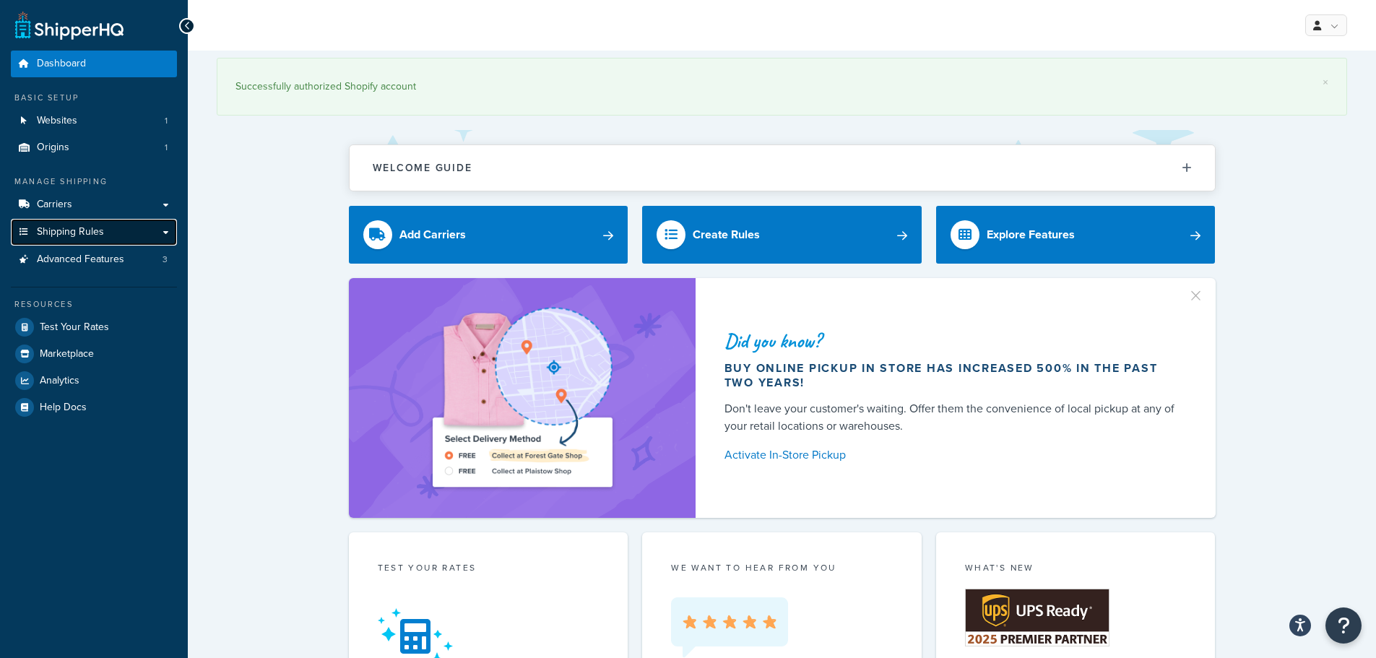
click at [82, 230] on span "Shipping Rules" at bounding box center [70, 232] width 67 height 12
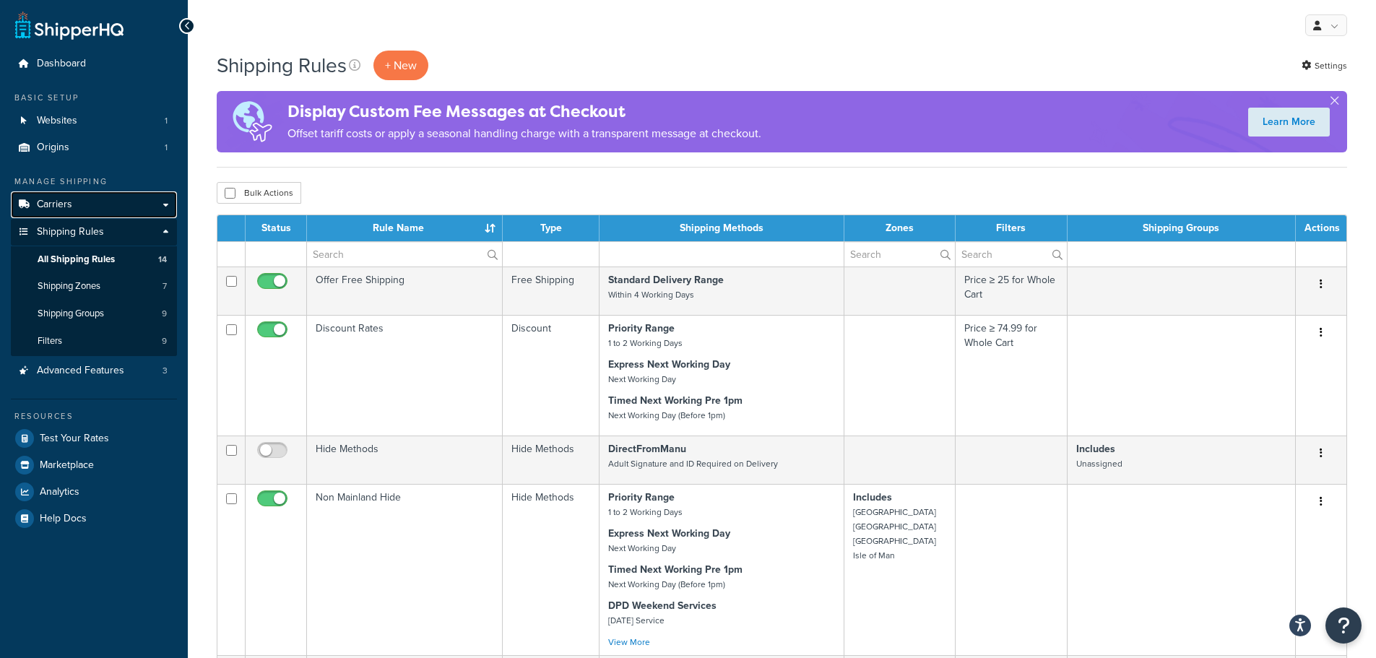
click at [71, 204] on span "Carriers" at bounding box center [54, 205] width 35 height 12
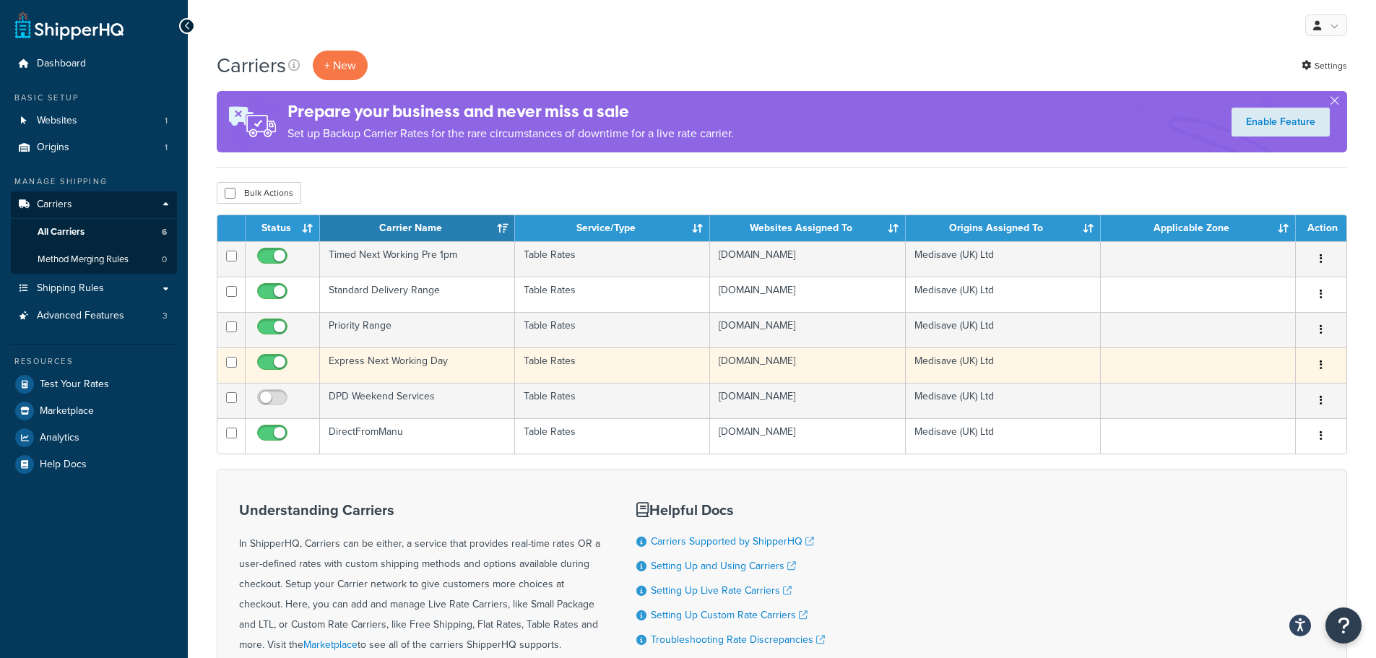
click at [444, 364] on td "Express Next Working Day" at bounding box center [417, 364] width 195 height 35
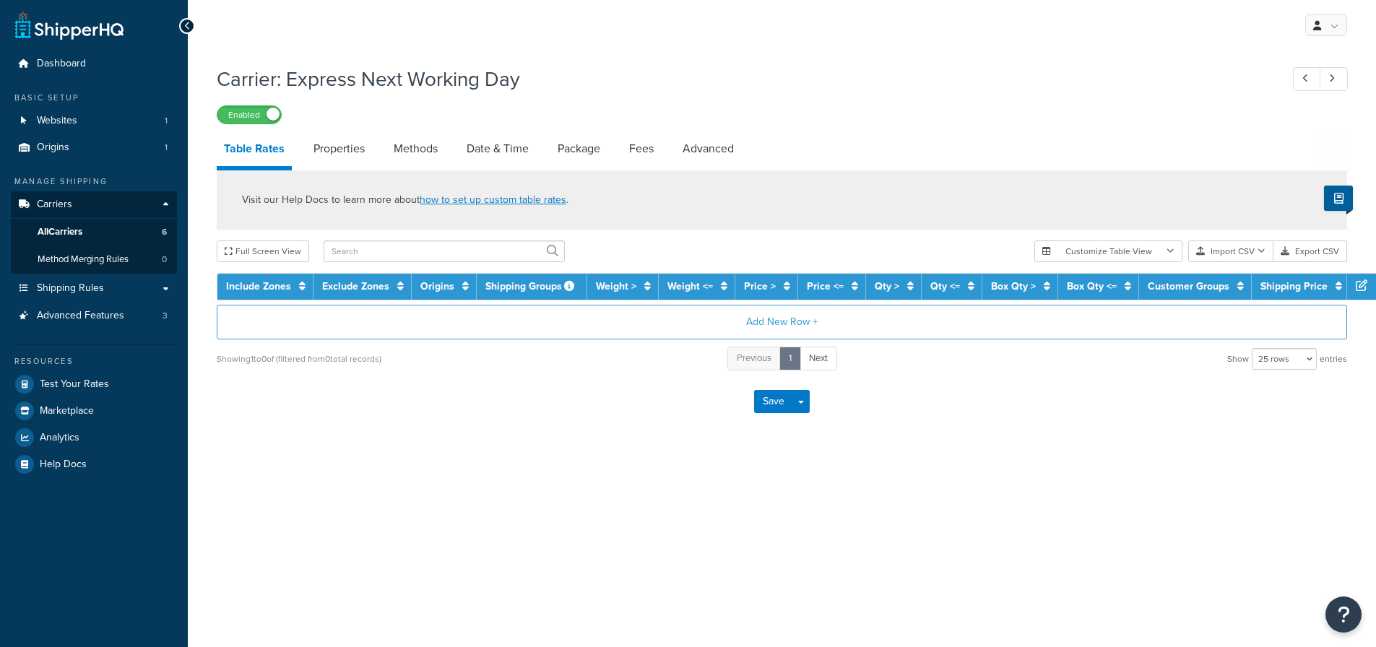
select select "25"
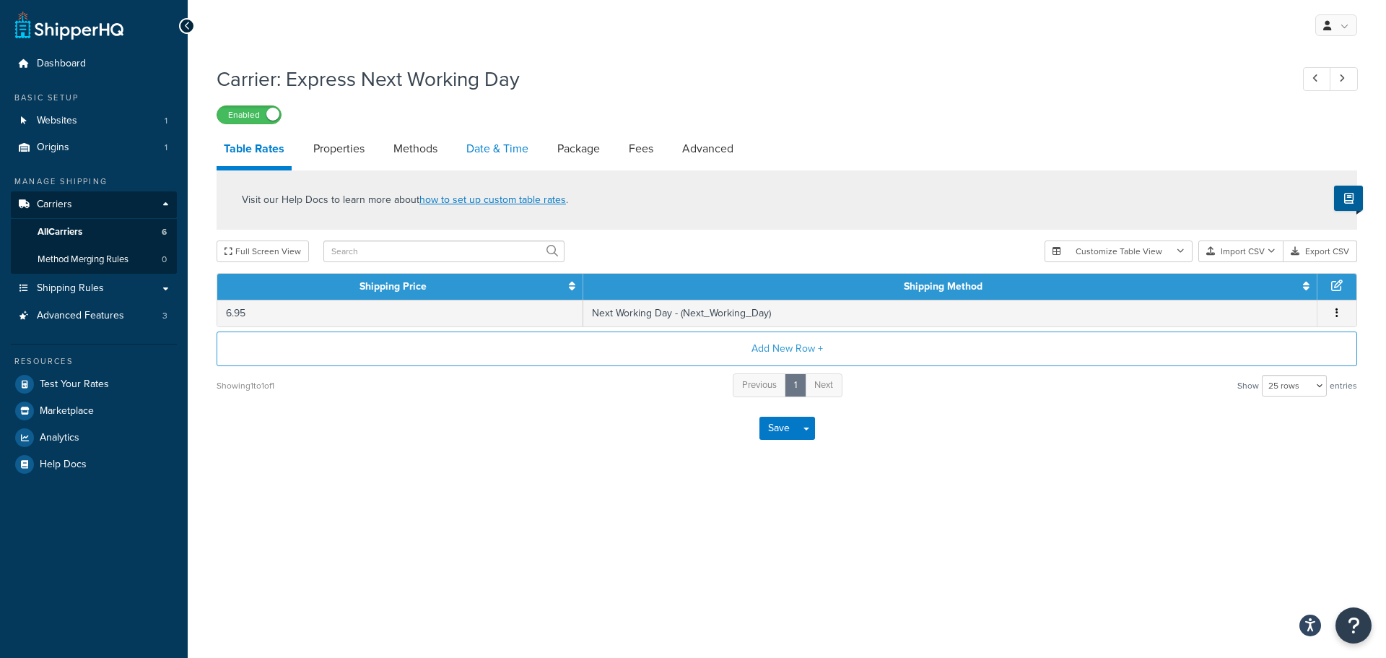
click at [478, 152] on link "Date & Time" at bounding box center [497, 148] width 77 height 35
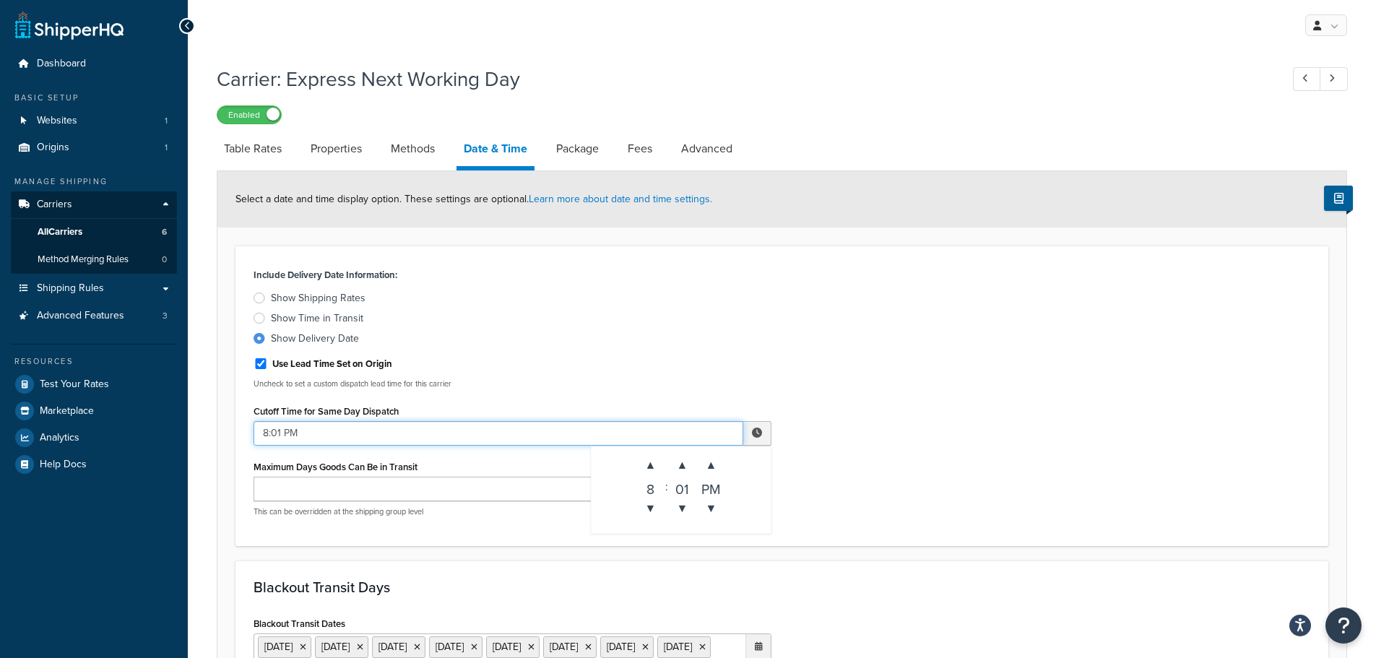
drag, startPoint x: 267, startPoint y: 430, endPoint x: 250, endPoint y: 432, distance: 17.5
click at [250, 432] on div "Include Delivery Date Information: Show Shipping Rates Show Time in Transit Sho…" at bounding box center [512, 396] width 539 height 264
type input "12:01 PM"
click at [881, 381] on div "Include Delivery Date Information: Show Shipping Rates Show Time in Transit Sho…" at bounding box center [782, 396] width 1078 height 264
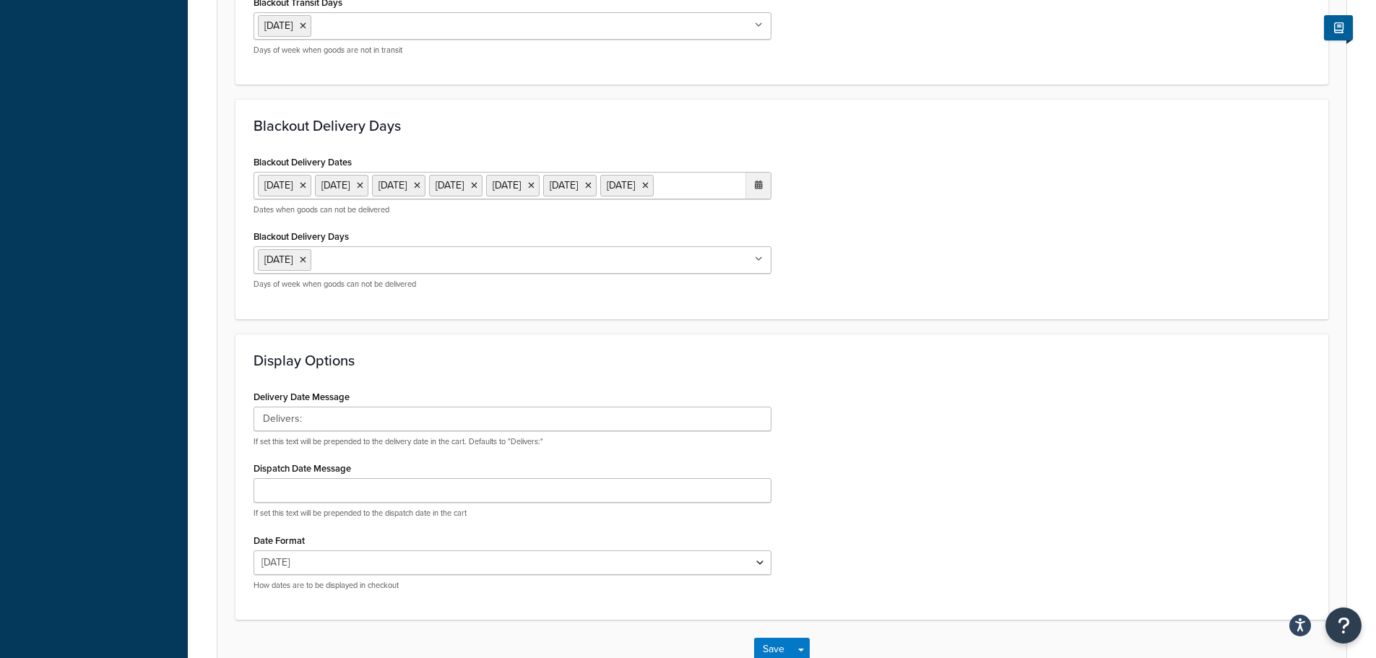
scroll to position [842, 0]
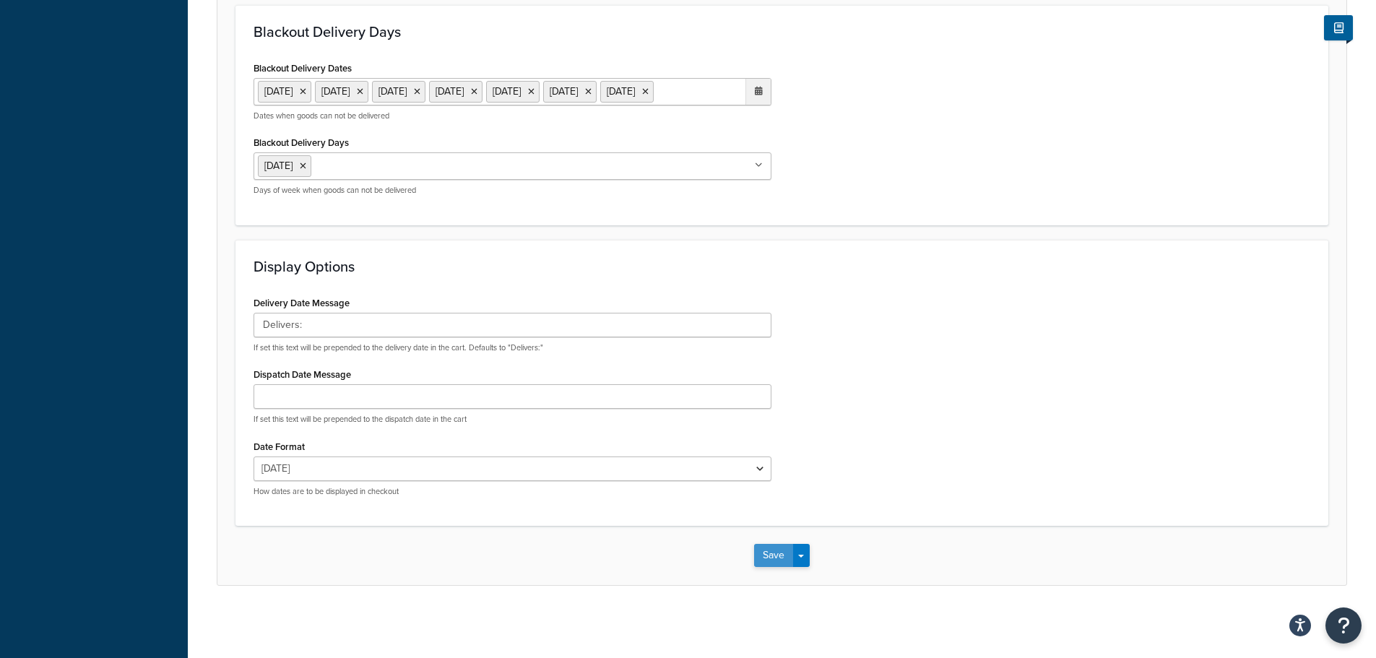
click at [769, 547] on button "Save" at bounding box center [773, 555] width 39 height 23
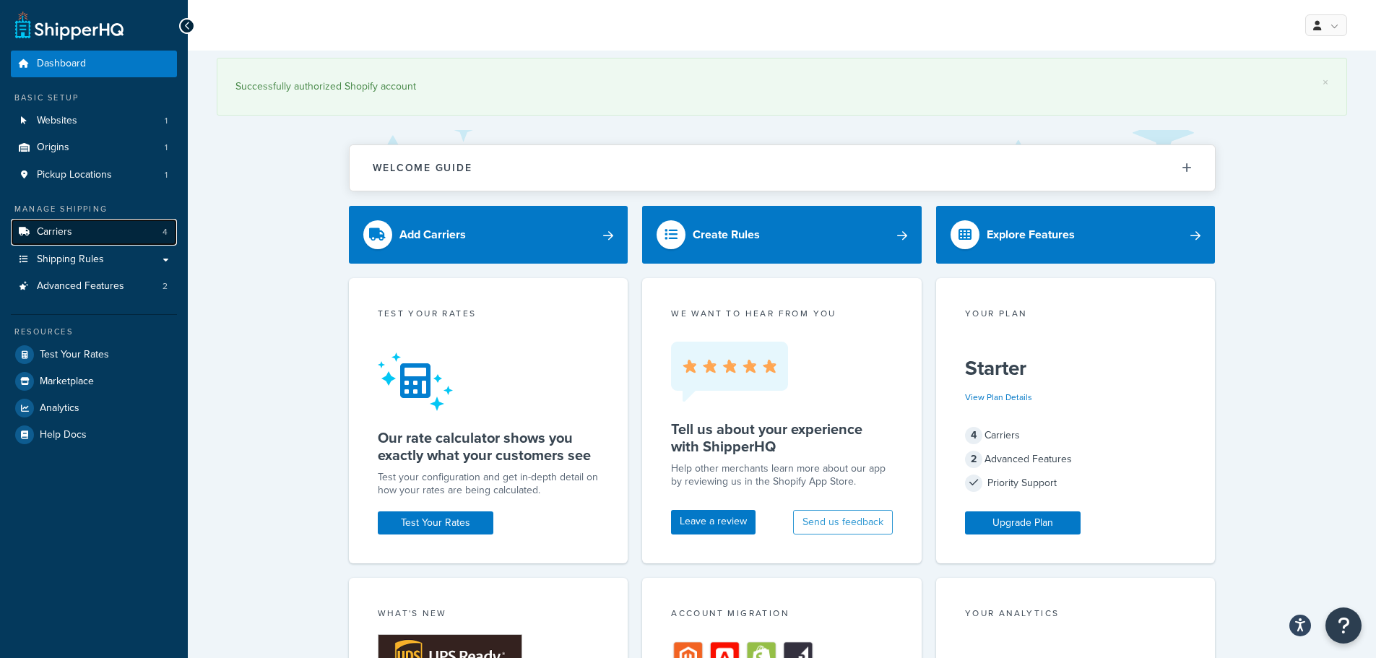
click at [90, 234] on link "Carriers 4" at bounding box center [94, 232] width 166 height 27
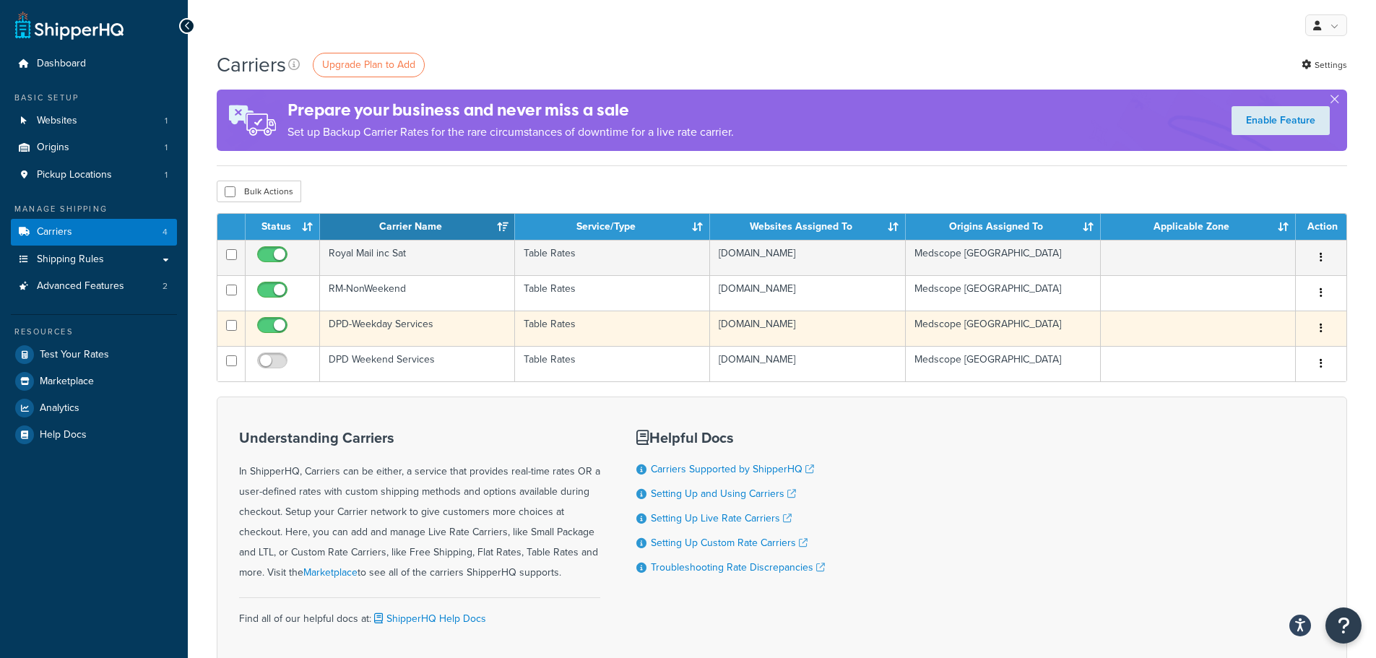
click at [401, 330] on td "DPD-Weekday Services" at bounding box center [417, 328] width 195 height 35
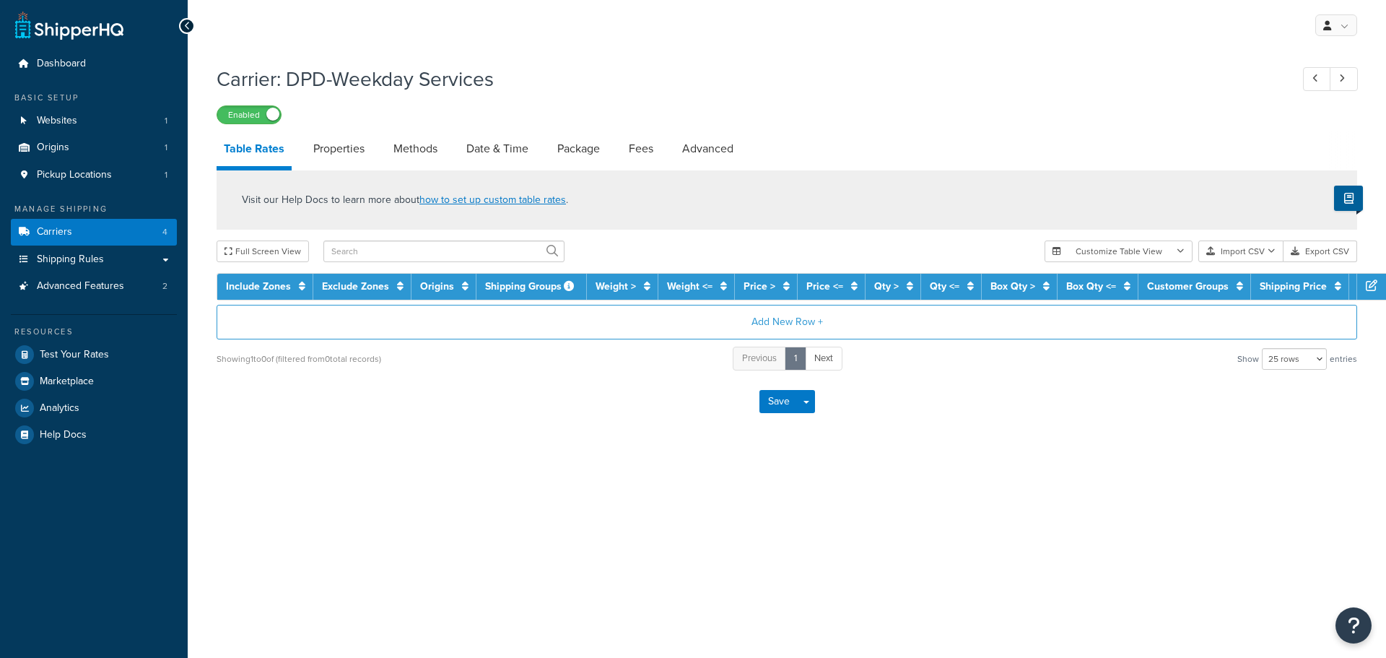
select select "25"
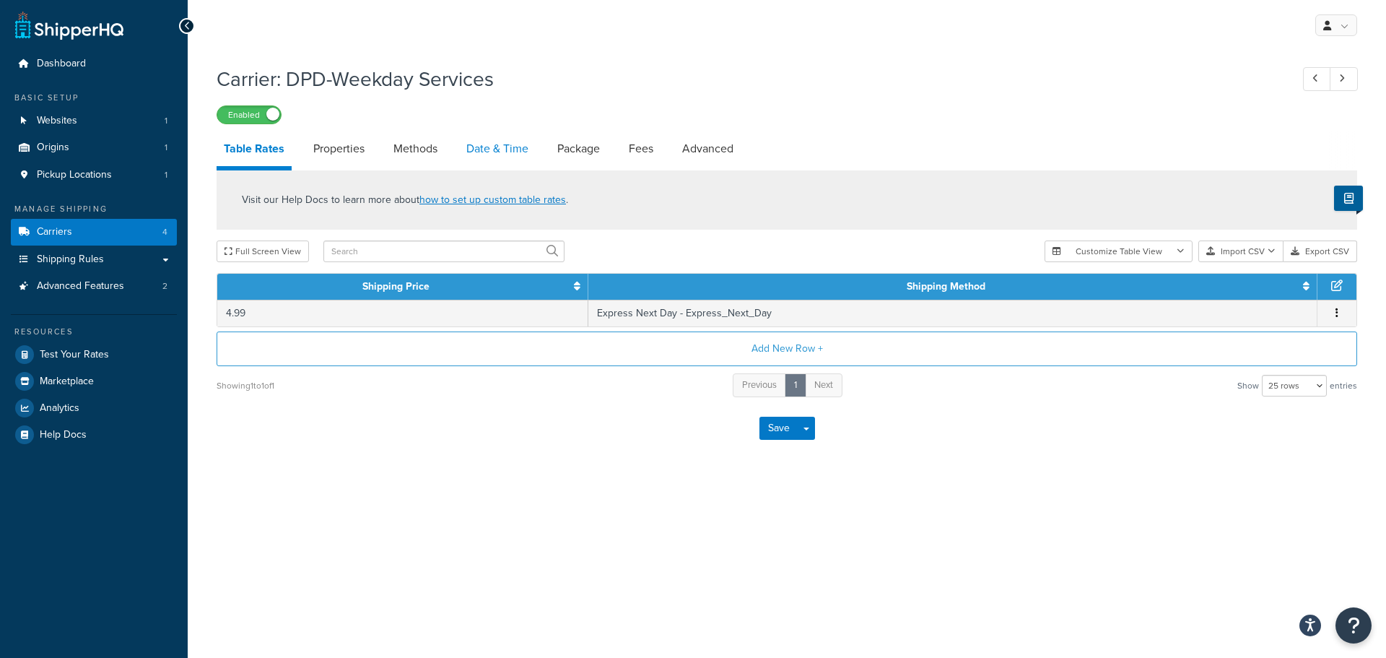
click at [492, 150] on link "Date & Time" at bounding box center [497, 148] width 77 height 35
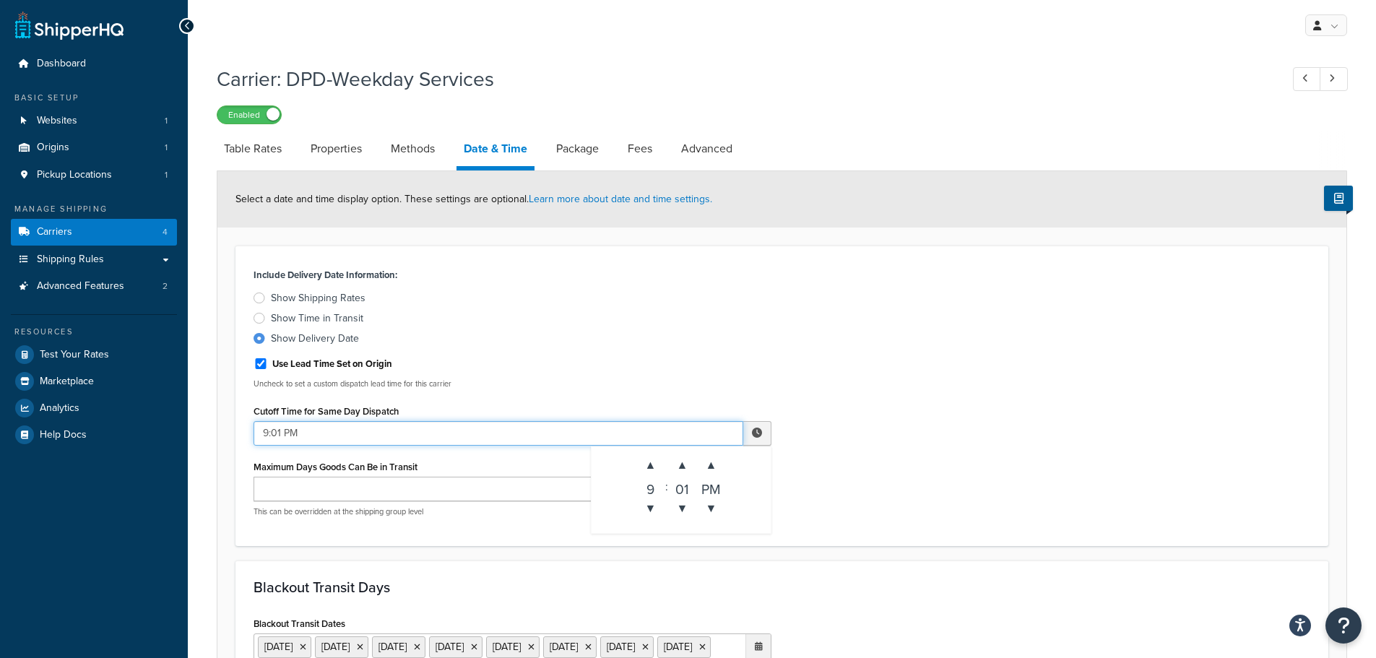
drag, startPoint x: 268, startPoint y: 429, endPoint x: 259, endPoint y: 429, distance: 9.4
click at [259, 429] on input "9:01 PM" at bounding box center [498, 433] width 490 height 25
click at [280, 430] on input "12:01 PM" at bounding box center [498, 433] width 490 height 25
type input "12:31 PM"
click at [897, 316] on div "Include Delivery Date Information: Show Shipping Rates Show Time in Transit Sho…" at bounding box center [782, 396] width 1078 height 264
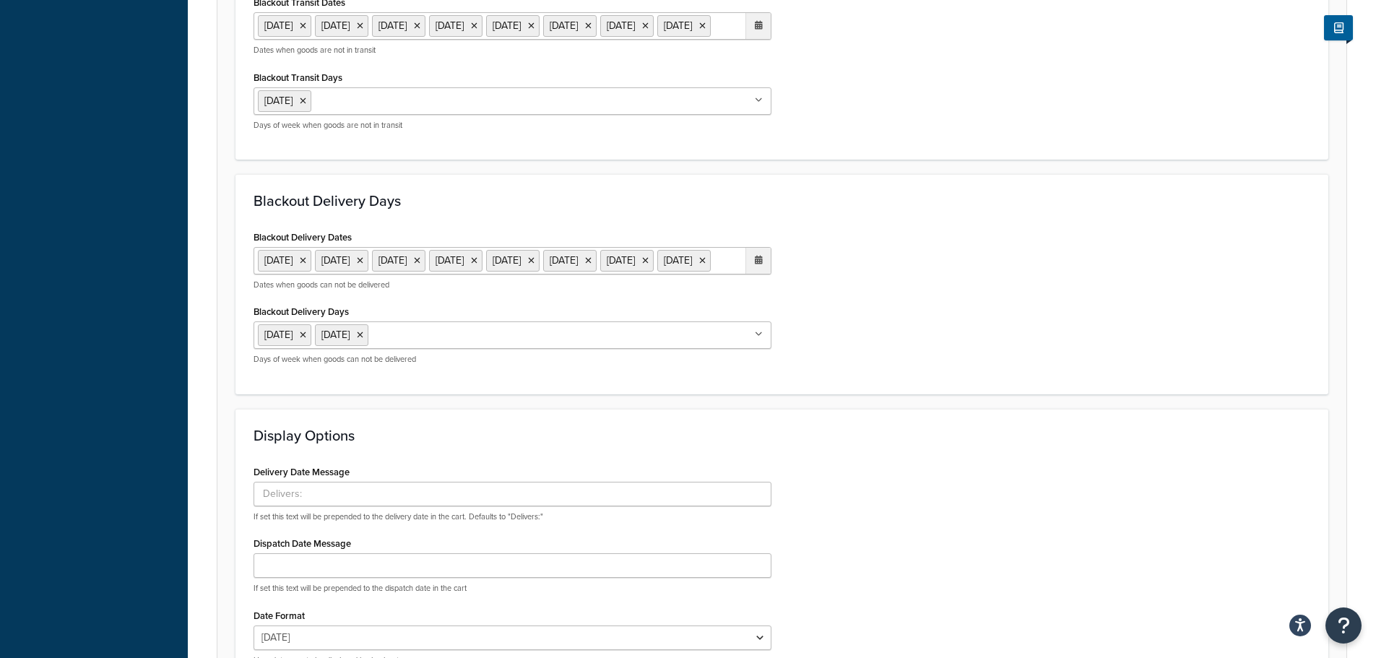
scroll to position [794, 0]
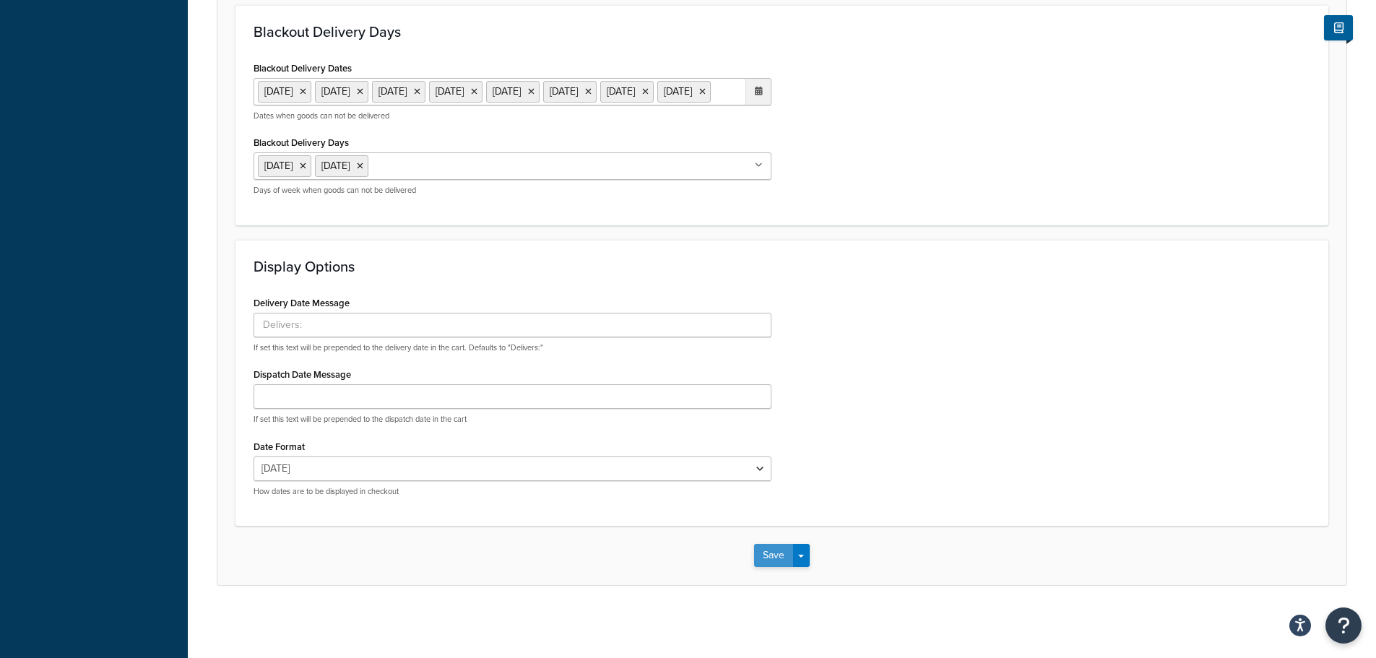
click at [773, 567] on button "Save" at bounding box center [773, 555] width 39 height 23
